Goal: Task Accomplishment & Management: Manage account settings

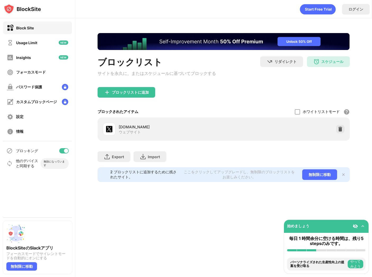
click at [158, 140] on div "x.com ウェブサイト" at bounding box center [224, 128] width 252 height 23
click at [325, 63] on div "スケジュール" at bounding box center [332, 61] width 22 height 5
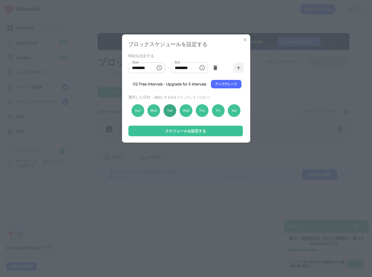
click at [172, 114] on div "Tue" at bounding box center [170, 110] width 13 height 13
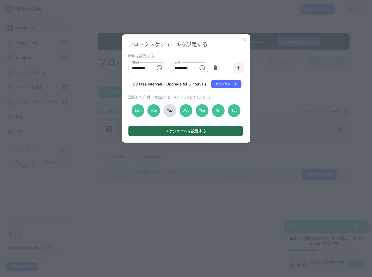
click at [191, 129] on div "スケジュールを設定する" at bounding box center [185, 131] width 114 height 11
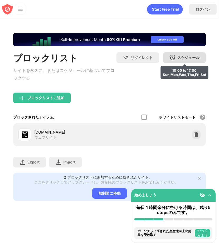
click at [191, 58] on div "スケジュール" at bounding box center [189, 57] width 22 height 5
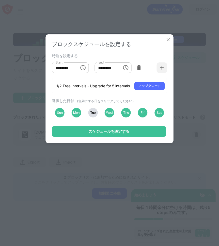
click at [94, 115] on div "Tue" at bounding box center [93, 113] width 10 height 10
click at [192, 81] on div "ブロックスケジュールを設定する 時刻を設定する Start ******** Start - End ******** End 1/2 Free Interv…" at bounding box center [109, 123] width 219 height 246
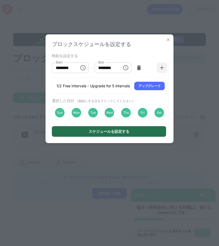
click at [157, 135] on div "スケジュールを設定する" at bounding box center [109, 131] width 114 height 11
